Goal: Information Seeking & Learning: Find specific fact

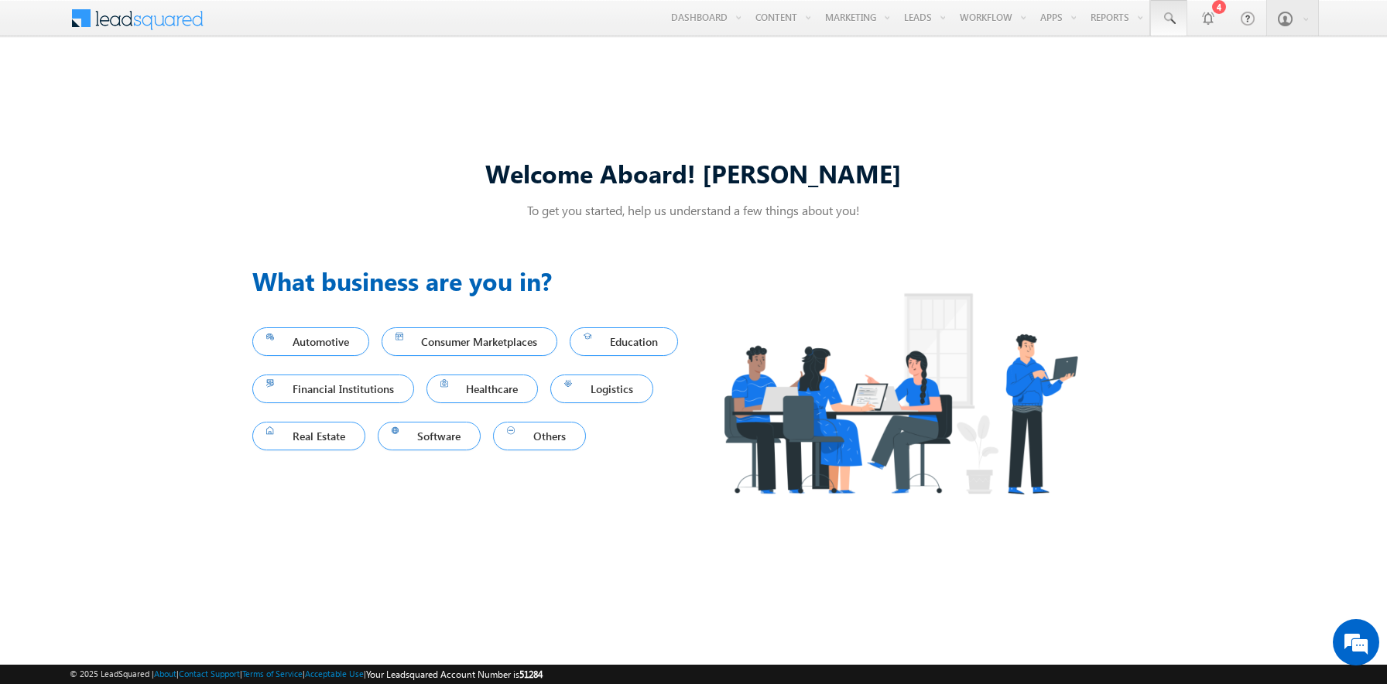
click at [1169, 19] on span at bounding box center [1168, 18] width 15 height 15
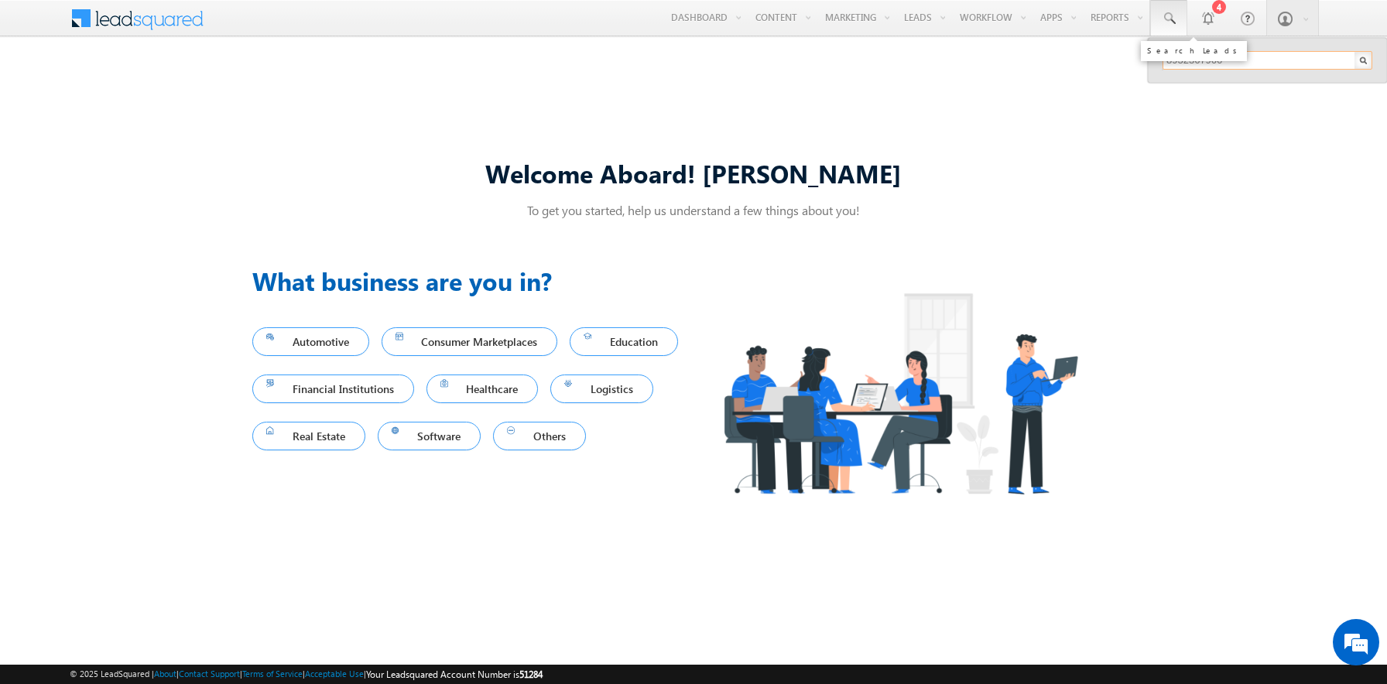
type input "8932367966"
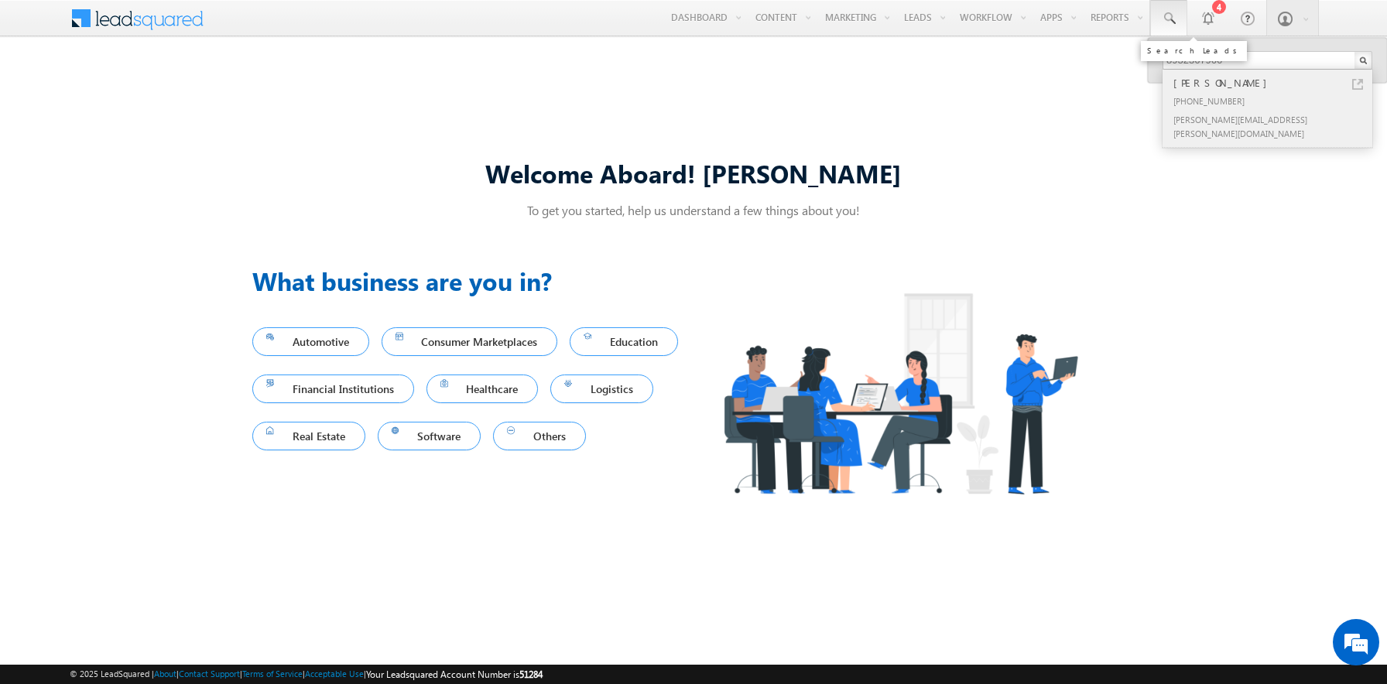
click at [1274, 83] on div "[PERSON_NAME]" at bounding box center [1273, 82] width 207 height 17
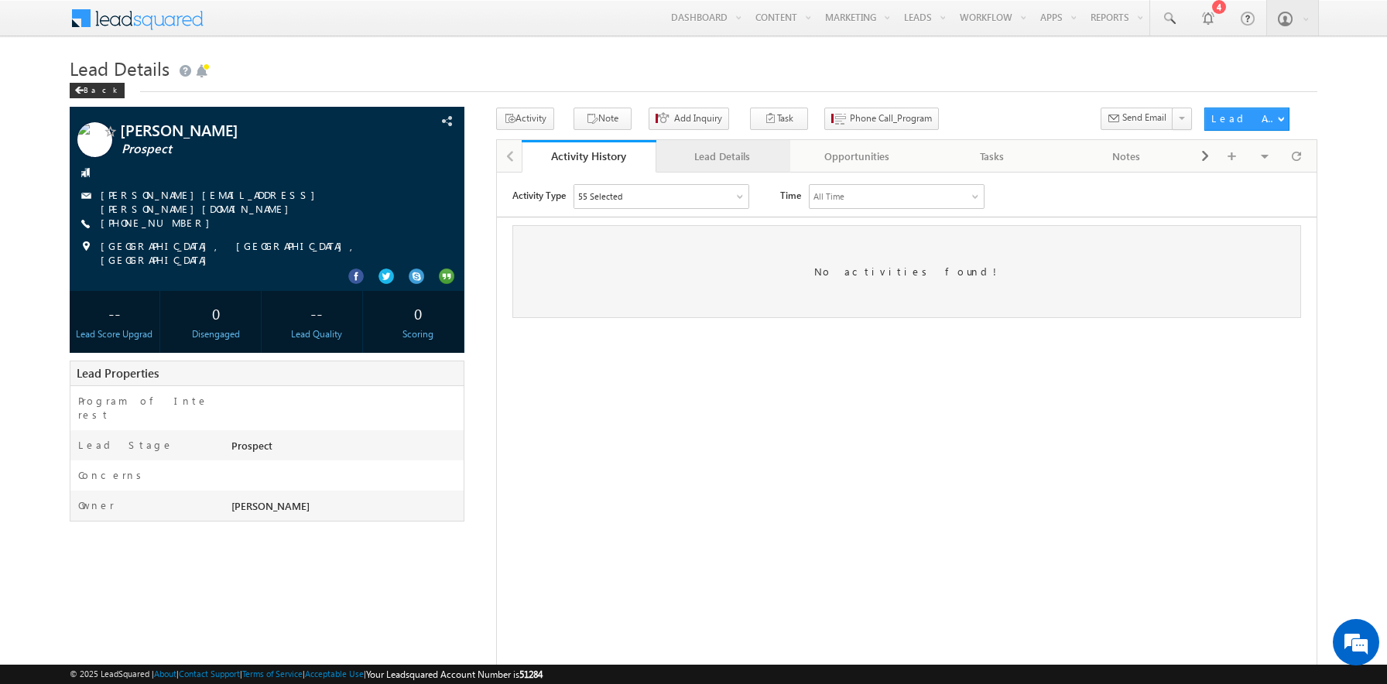
click at [722, 157] on div "Lead Details" at bounding box center [723, 156] width 108 height 19
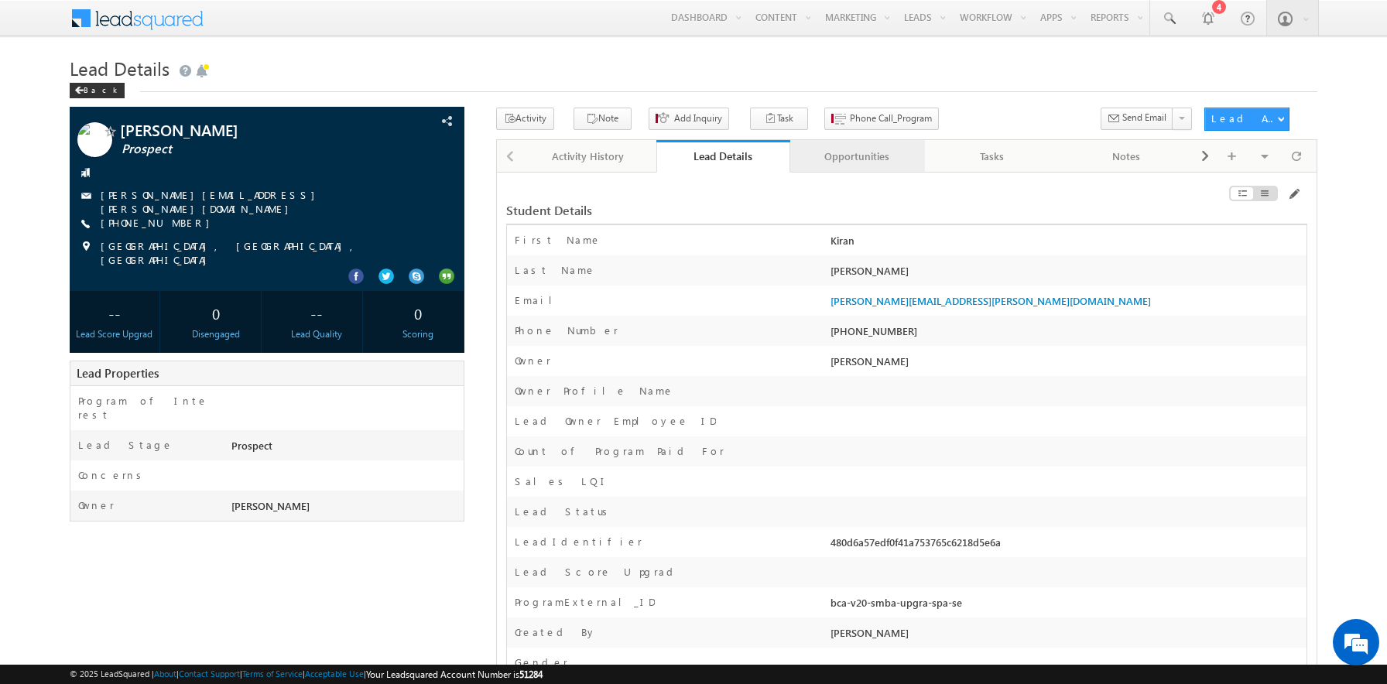
click at [857, 157] on div "Opportunities" at bounding box center [857, 156] width 108 height 19
